Goal: Navigation & Orientation: Go to known website

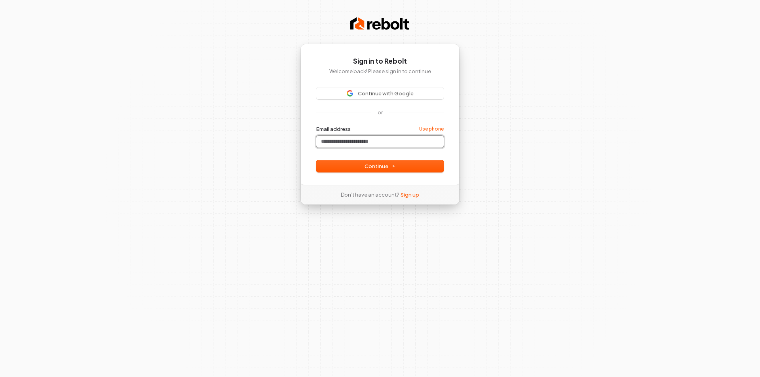
click at [359, 142] on input "Email address" at bounding box center [379, 142] width 127 height 12
click at [369, 161] on button "Continue" at bounding box center [379, 166] width 127 height 12
type input "**********"
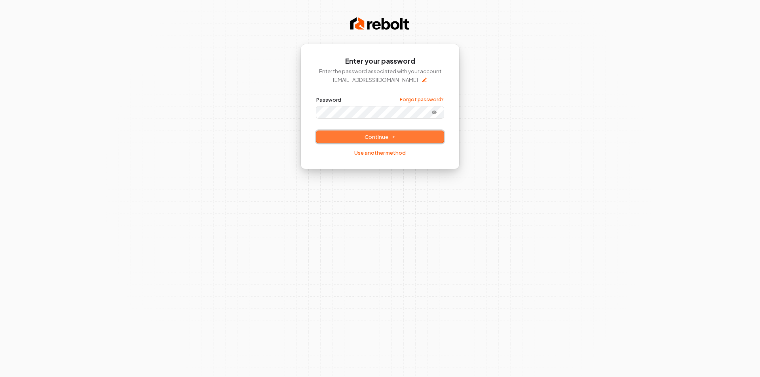
click at [368, 132] on button "Continue" at bounding box center [379, 137] width 127 height 12
